Goal: Task Accomplishment & Management: Manage account settings

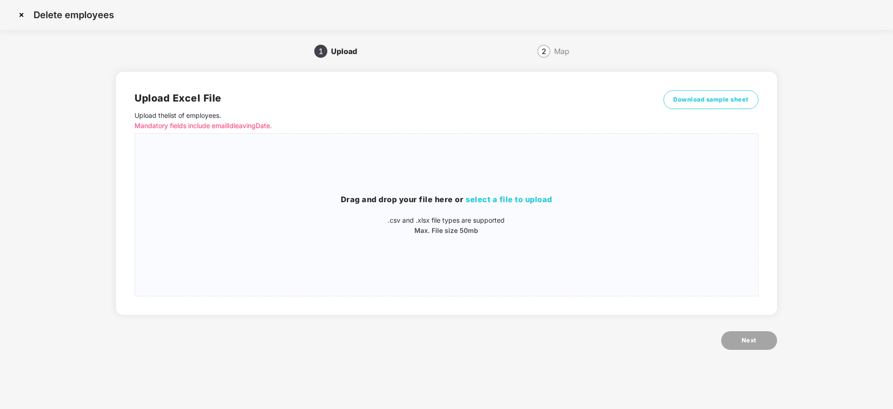
click at [19, 18] on img at bounding box center [21, 14] width 15 height 15
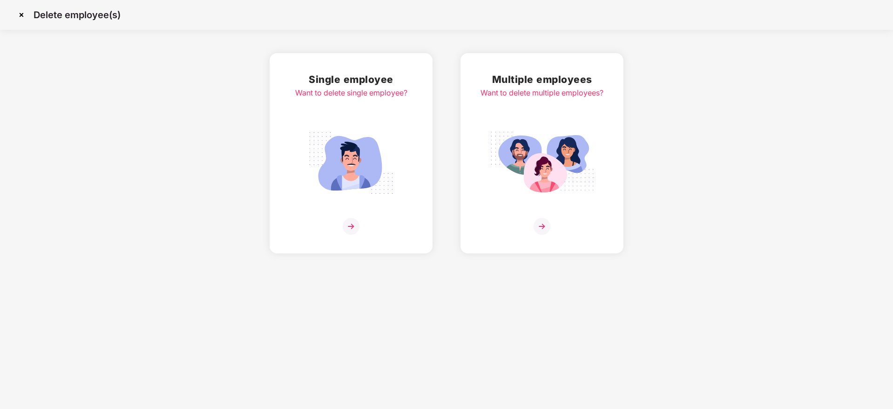
click at [18, 16] on img at bounding box center [21, 14] width 15 height 15
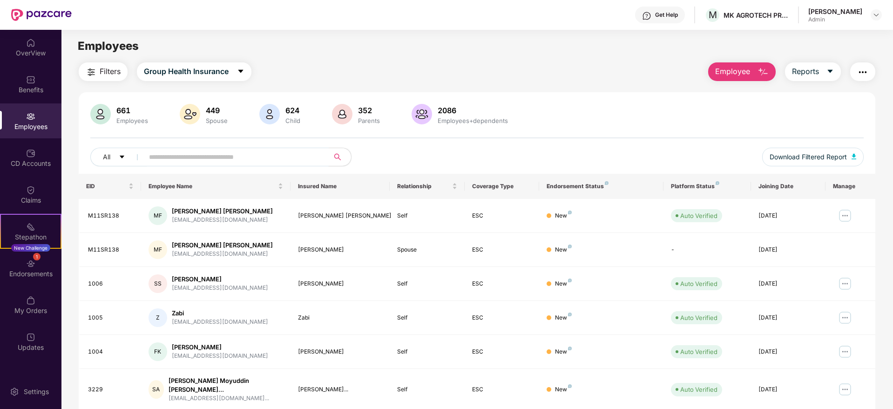
click at [212, 156] on input "text" at bounding box center [232, 157] width 167 height 14
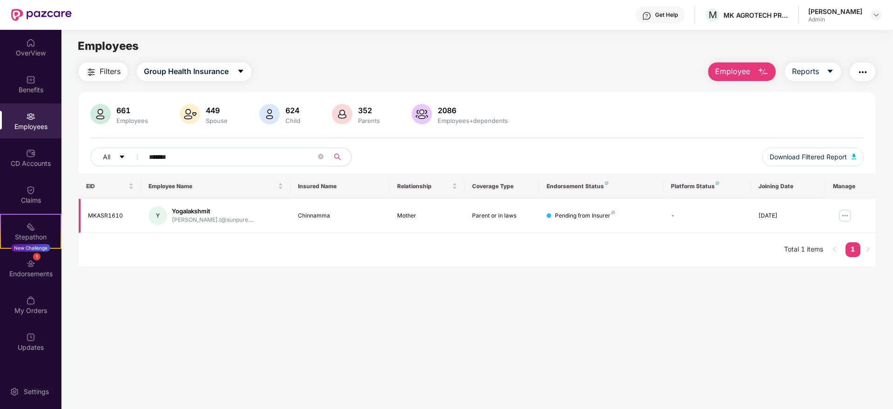
type input "*******"
click at [846, 217] on img at bounding box center [845, 215] width 15 height 15
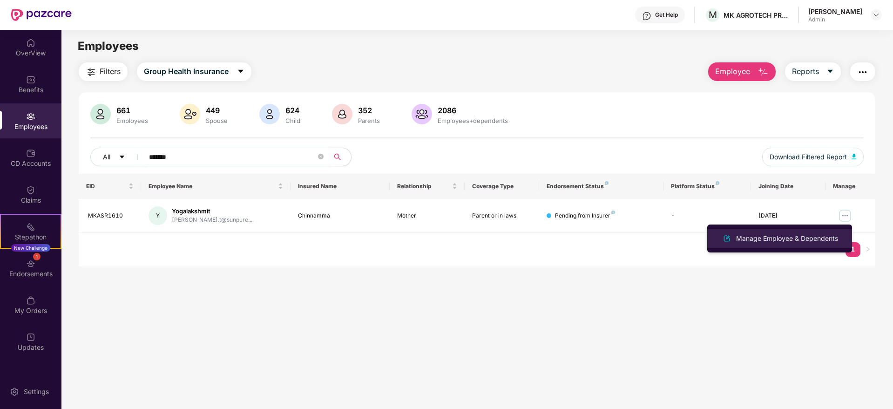
click at [776, 235] on div "Manage Employee & Dependents" at bounding box center [787, 238] width 106 height 10
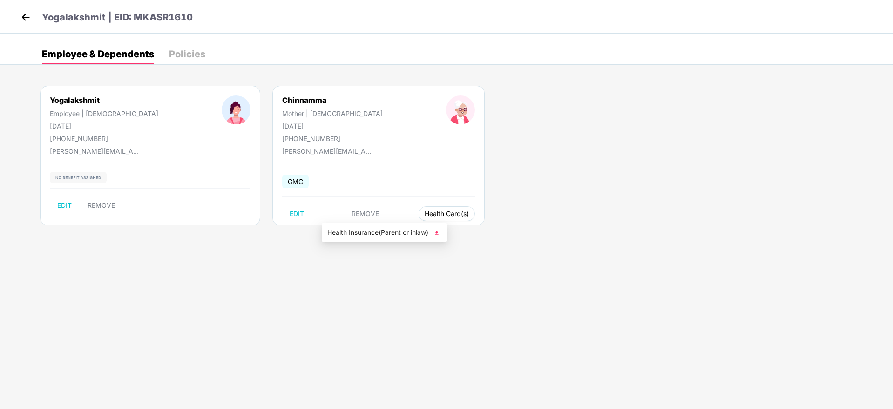
click at [425, 216] on span "Health Card(s)" at bounding box center [447, 213] width 44 height 5
click at [385, 229] on span "Health Insurance(Parent or inlaw)" at bounding box center [384, 232] width 114 height 10
click at [23, 21] on img at bounding box center [26, 17] width 14 height 14
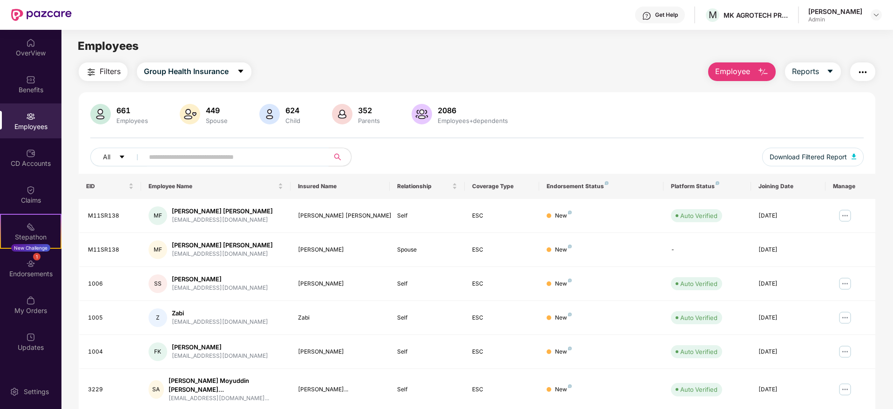
click at [253, 156] on input "text" at bounding box center [232, 157] width 167 height 14
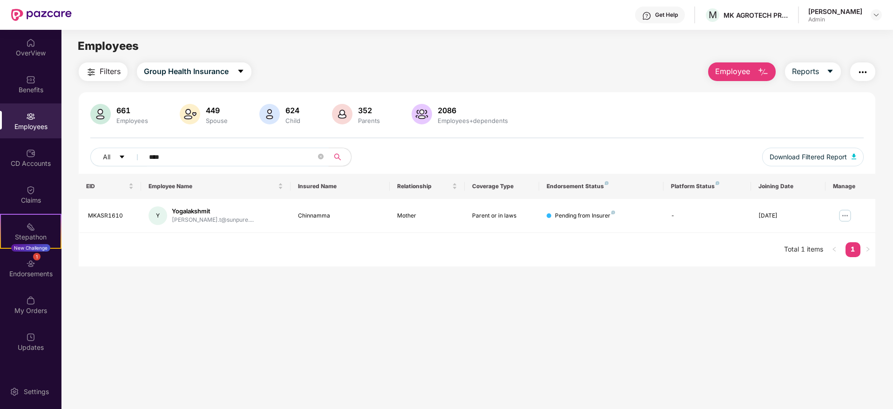
type input "****"
click at [753, 73] on button "Employee" at bounding box center [742, 71] width 68 height 19
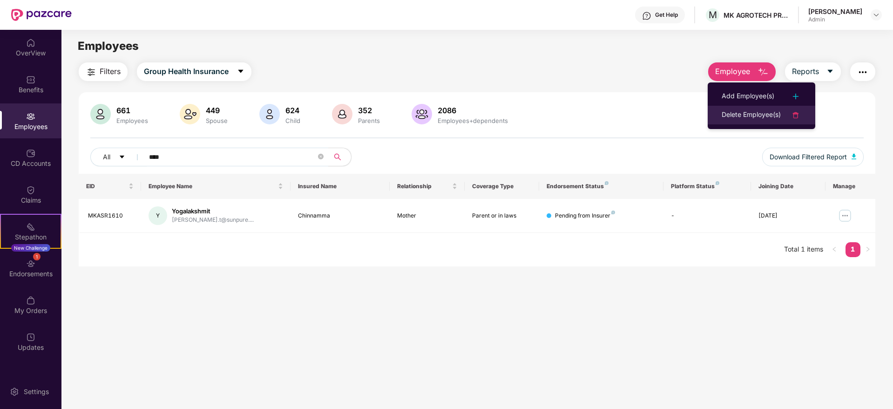
click at [757, 122] on li "Delete Employee(s)" at bounding box center [762, 115] width 108 height 19
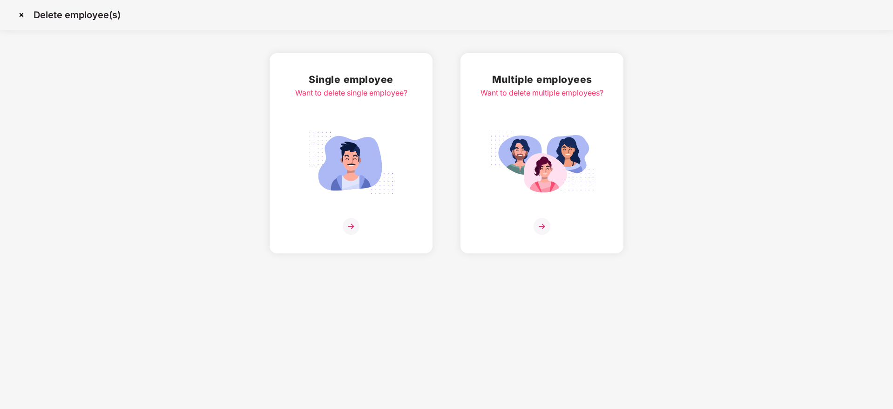
click at [545, 220] on img at bounding box center [542, 226] width 17 height 17
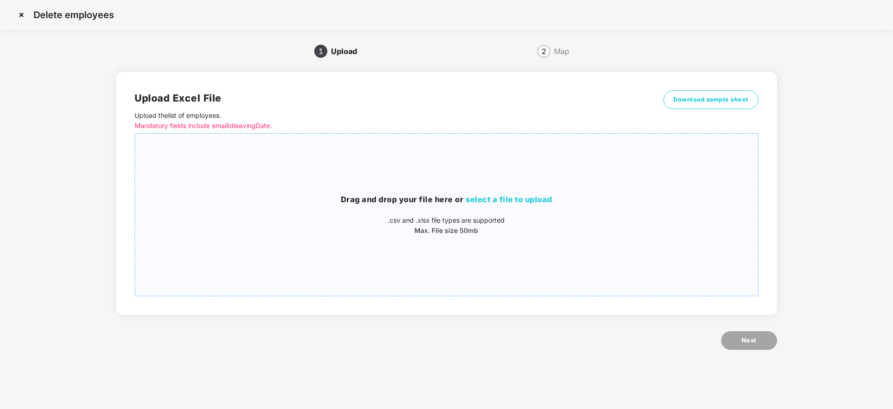
click at [521, 200] on span "select a file to upload" at bounding box center [509, 199] width 87 height 9
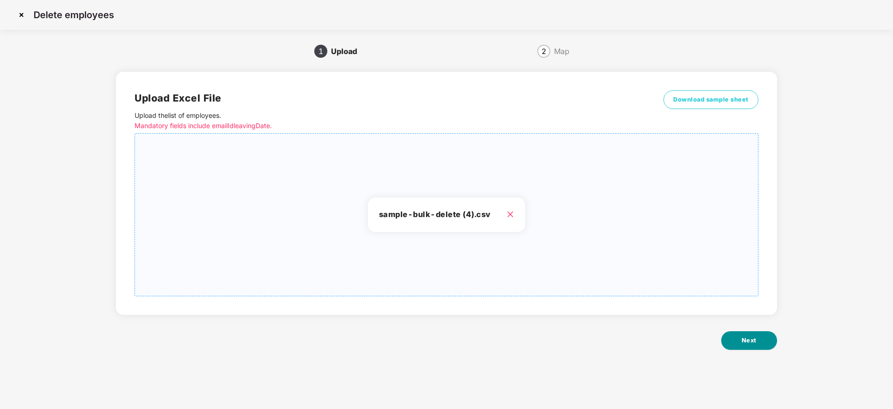
click at [766, 337] on button "Next" at bounding box center [749, 340] width 56 height 19
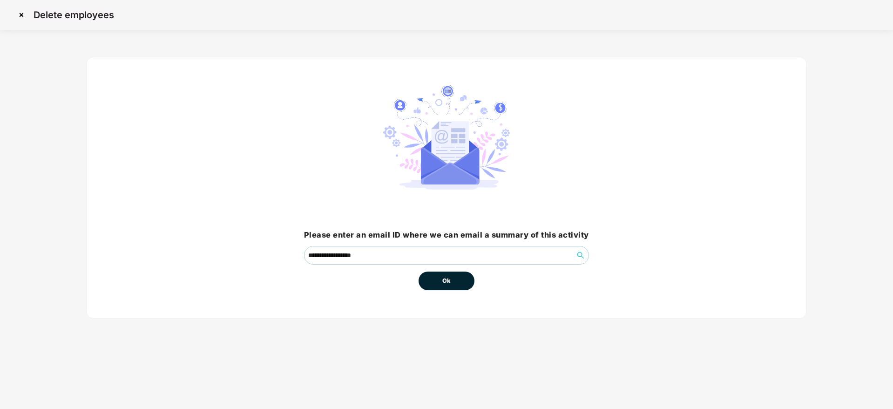
click at [452, 287] on button "Ok" at bounding box center [447, 281] width 56 height 19
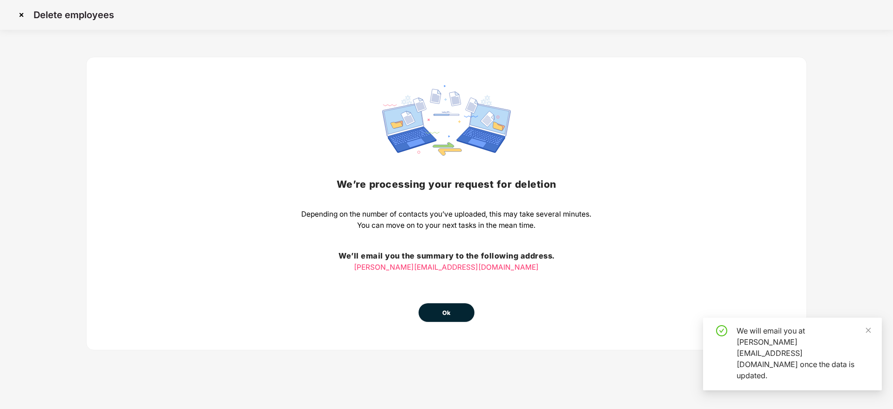
click at [455, 312] on button "Ok" at bounding box center [447, 312] width 56 height 19
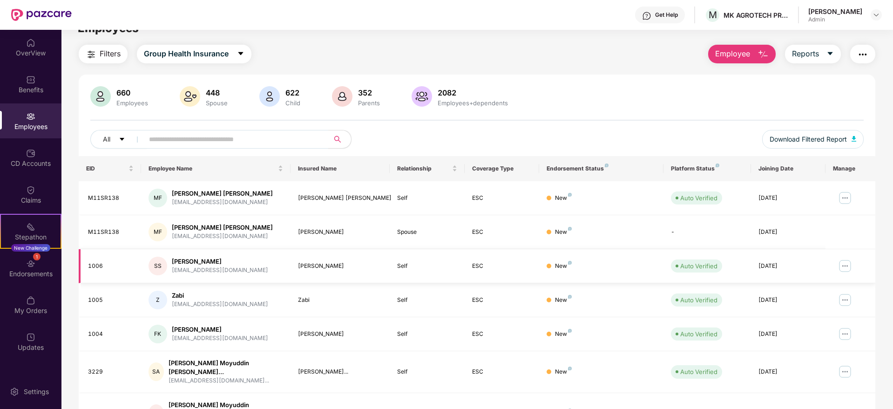
scroll to position [18, 0]
click at [457, 290] on td "Self" at bounding box center [427, 300] width 75 height 34
click at [602, 112] on div "660 Employees 448 Spouse 622 Child 352 Parents 2082 Employees+dependents All Do…" at bounding box center [477, 121] width 797 height 70
click at [263, 134] on input "text" at bounding box center [232, 139] width 167 height 14
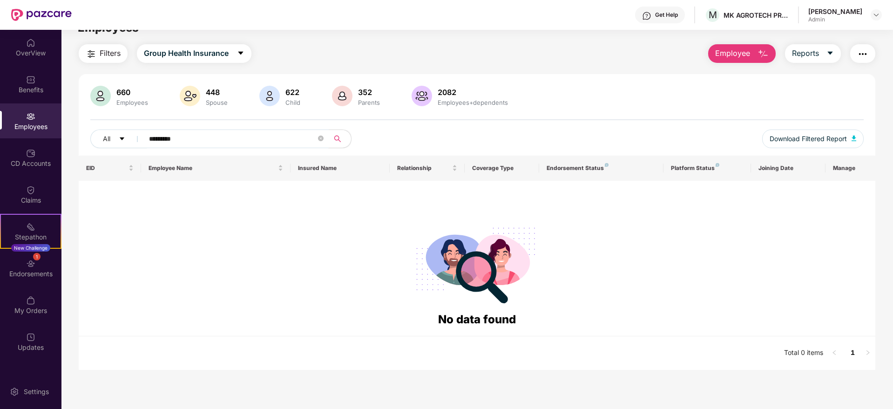
click at [263, 134] on input "*********" at bounding box center [232, 139] width 167 height 14
click at [232, 134] on input "*********" at bounding box center [232, 139] width 167 height 14
type input "*********"
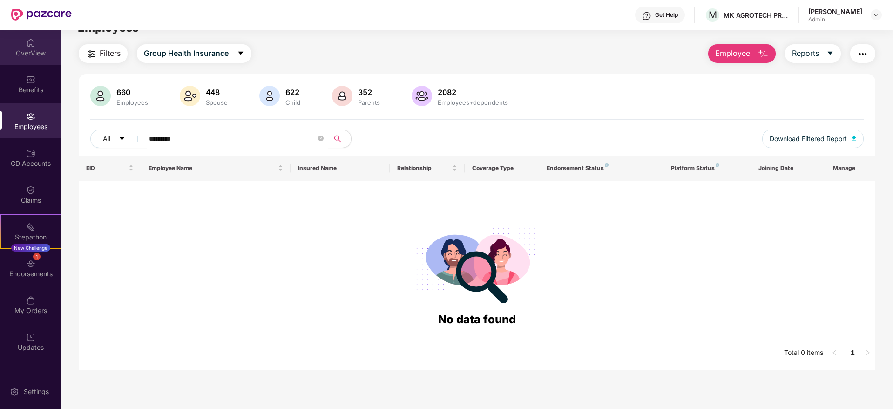
click at [25, 54] on div "OverView" at bounding box center [30, 52] width 61 height 9
